Goal: Task Accomplishment & Management: Manage account settings

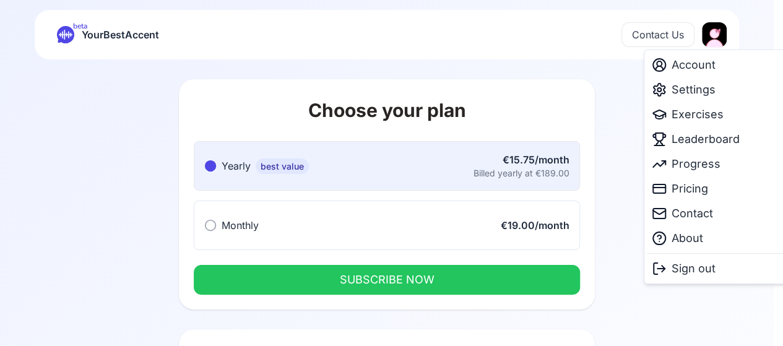
click at [718, 33] on html "beta YourBestAccent Contact Us Choose your plan Yearly best value Yearly best v…" at bounding box center [391, 173] width 783 height 346
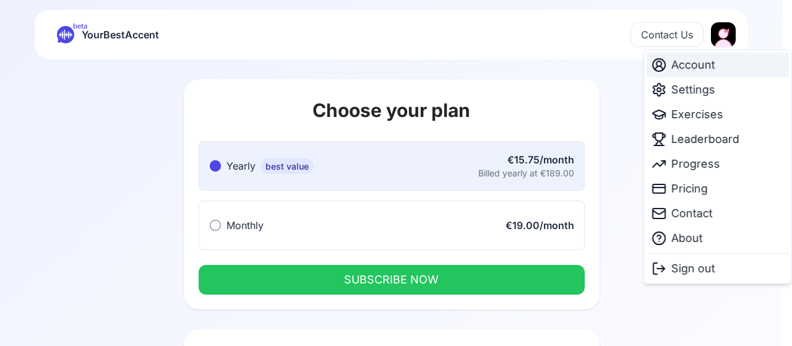
click at [703, 59] on span "Account" at bounding box center [693, 64] width 44 height 17
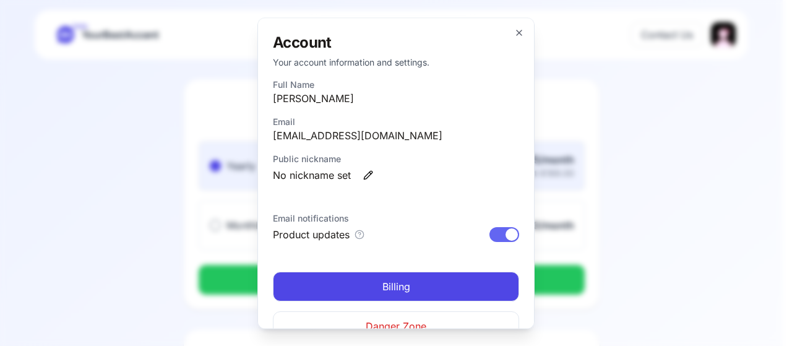
scroll to position [27, 0]
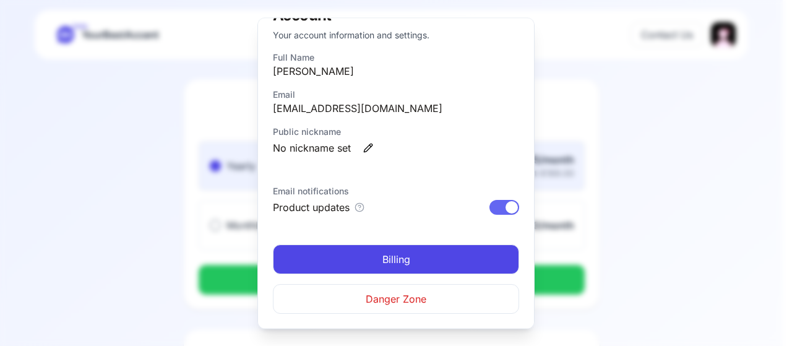
click at [452, 299] on button "Danger Zone" at bounding box center [396, 299] width 246 height 30
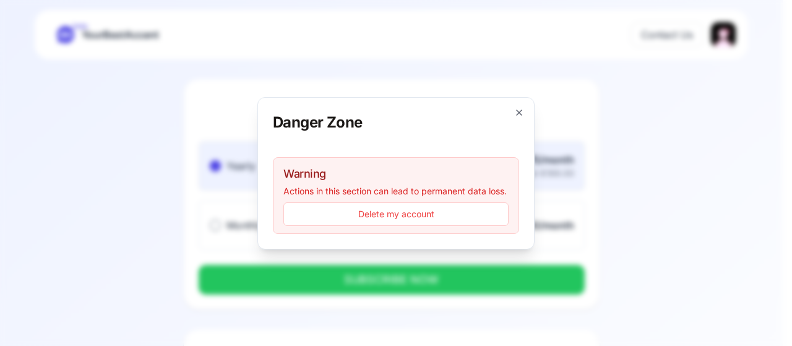
click at [436, 210] on button "Delete my account" at bounding box center [395, 214] width 225 height 24
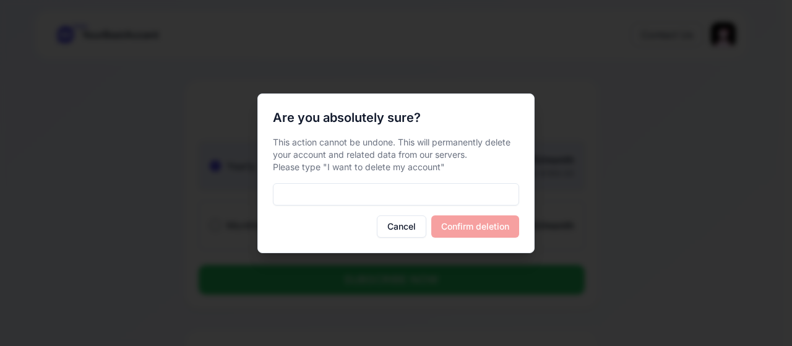
click at [463, 229] on div "Cancel Confirm deletion" at bounding box center [396, 226] width 246 height 22
click at [334, 191] on input at bounding box center [396, 194] width 246 height 22
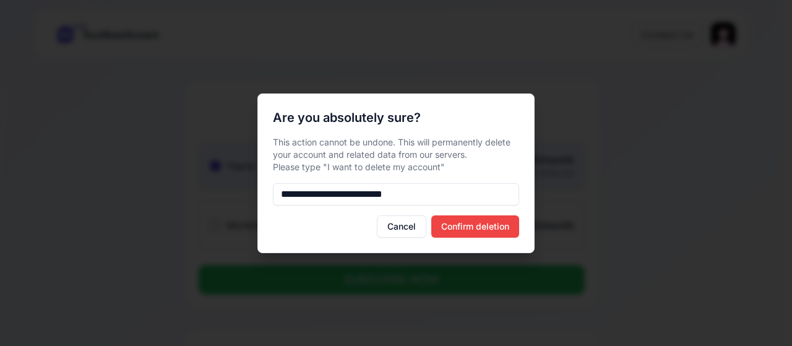
type input "**********"
click at [468, 233] on button "Confirm deletion" at bounding box center [475, 226] width 88 height 22
